Goal: Find specific page/section: Find specific page/section

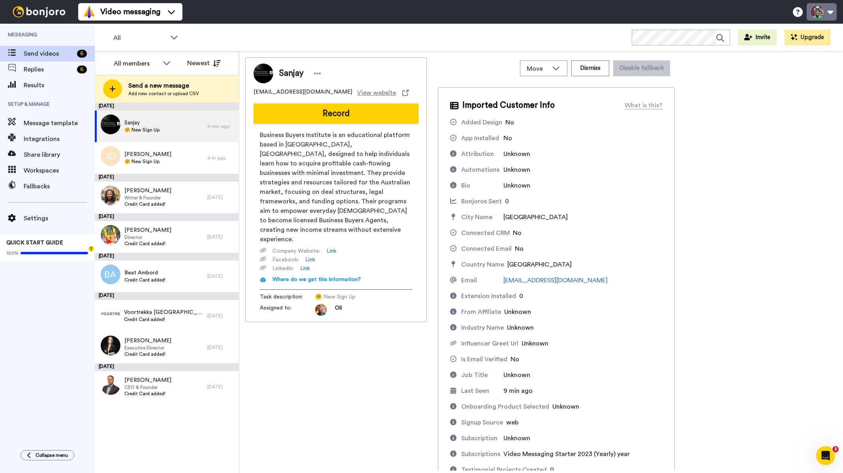
click at [822, 9] on button at bounding box center [822, 11] width 30 height 17
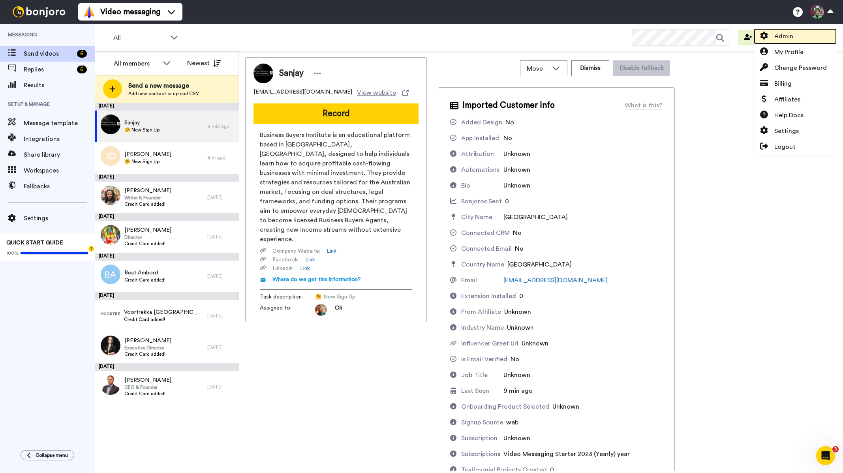
click at [798, 29] on link "Admin" at bounding box center [795, 36] width 83 height 16
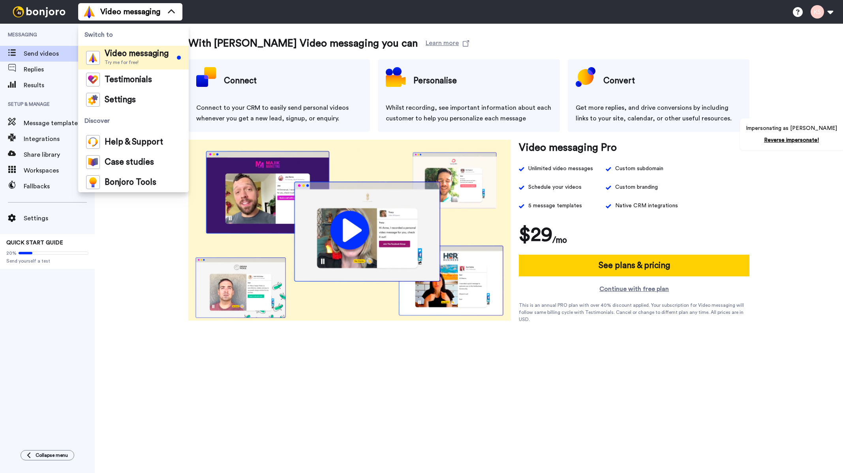
click at [119, 24] on span "Switch to" at bounding box center [133, 35] width 111 height 22
